Goal: Task Accomplishment & Management: Manage account settings

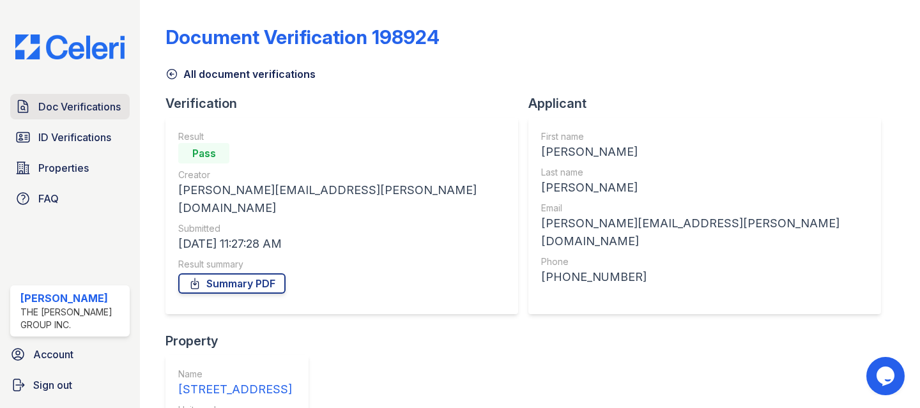
click at [80, 111] on span "Doc Verifications" at bounding box center [79, 106] width 82 height 15
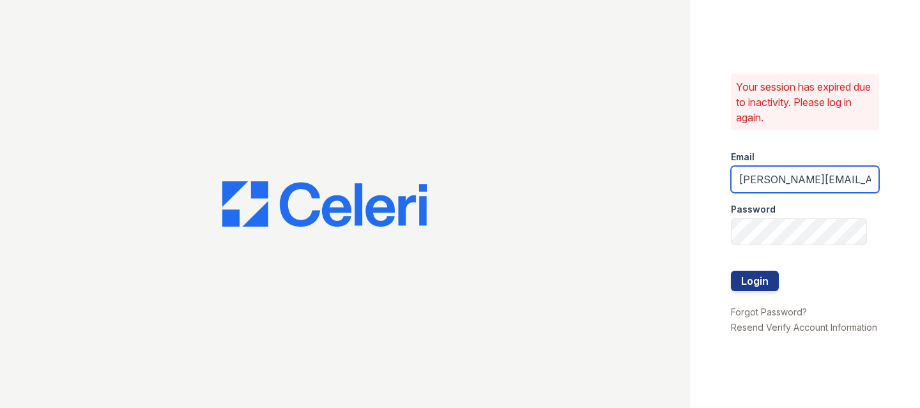
click at [778, 166] on input "raymond@bohemiarealtygroup.com" at bounding box center [805, 179] width 148 height 27
type input "raymond+jaygroup@bohemiarealtygroup.com"
click at [751, 271] on button "Login" at bounding box center [755, 281] width 48 height 20
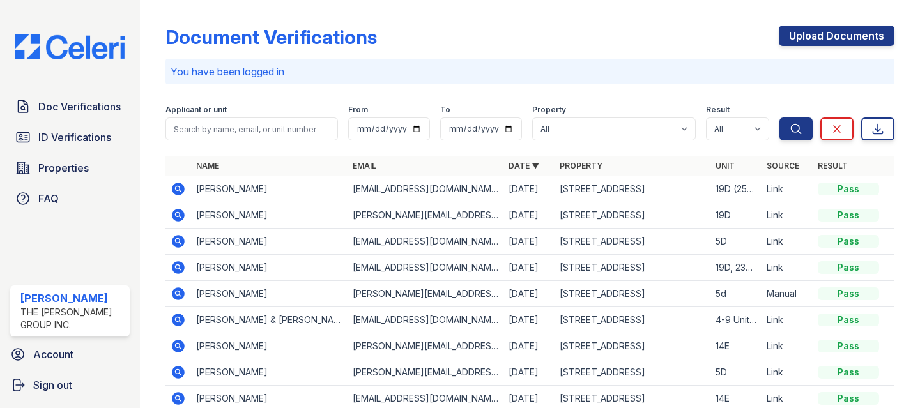
scroll to position [154, 0]
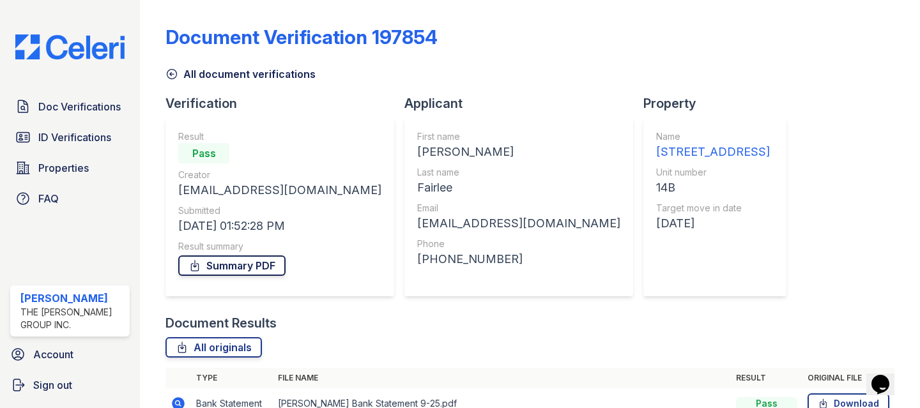
click at [204, 264] on link "Summary PDF" at bounding box center [231, 265] width 107 height 20
click at [219, 337] on link "All originals" at bounding box center [213, 347] width 96 height 20
